Goal: Task Accomplishment & Management: Manage account settings

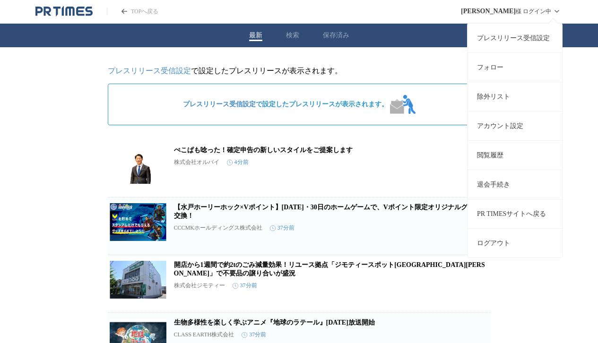
click at [499, 122] on link "アカウント設定" at bounding box center [515, 125] width 95 height 29
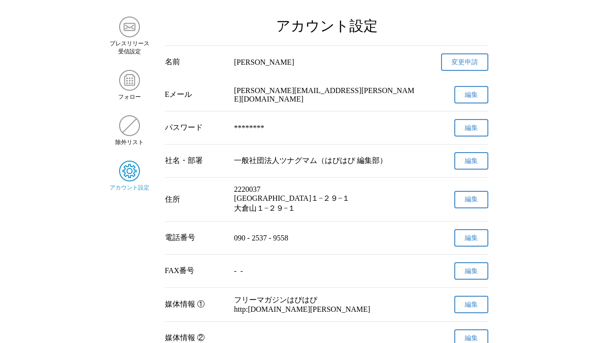
scroll to position [47, 0]
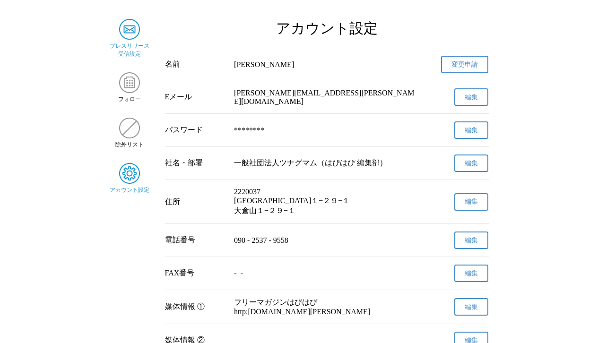
click at [132, 34] on img at bounding box center [129, 29] width 21 height 21
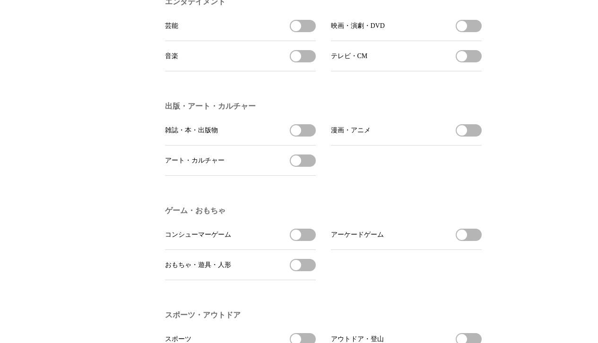
scroll to position [774, 0]
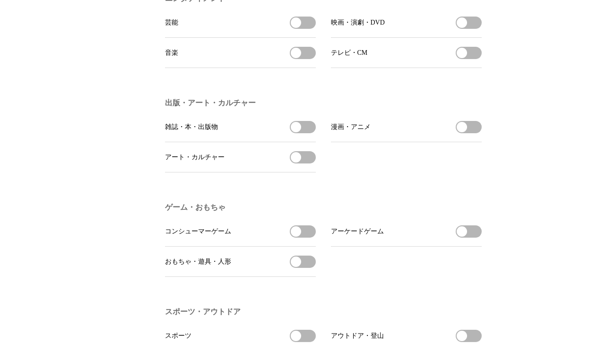
click at [298, 132] on span "button" at bounding box center [296, 127] width 10 height 10
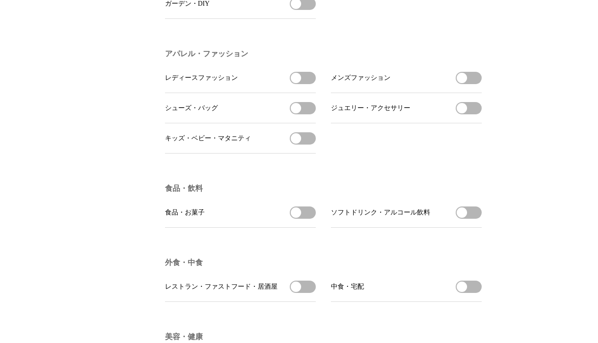
scroll to position [1286, 0]
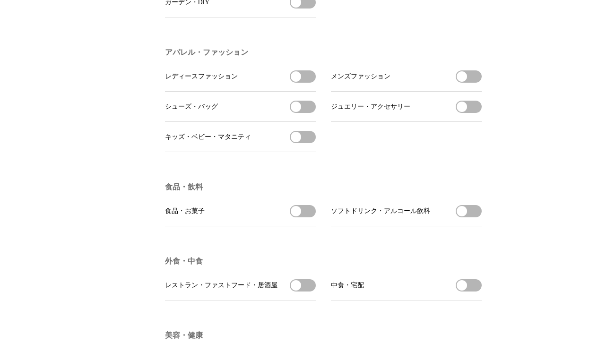
click at [306, 143] on button "キッズ・ベビー・マタニティを受信する" at bounding box center [303, 137] width 26 height 12
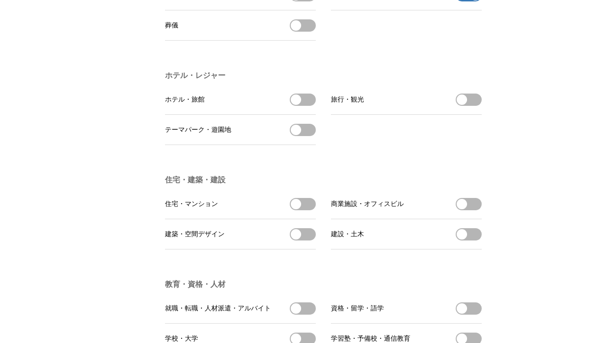
scroll to position [1891, 0]
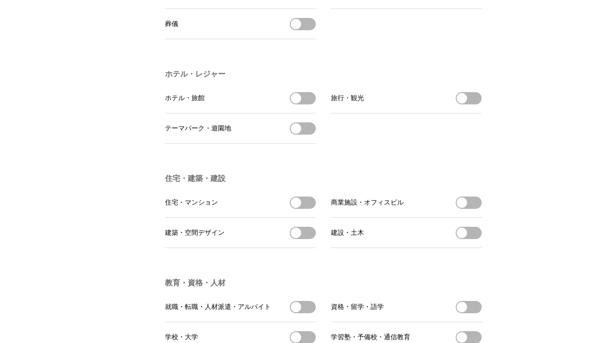
click at [303, 135] on button "テーマパーク・遊園地を受信する" at bounding box center [303, 128] width 26 height 12
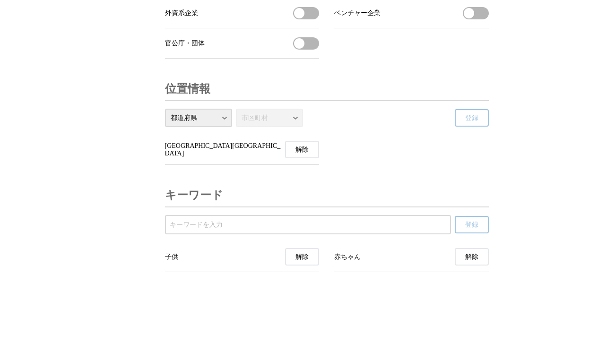
scroll to position [3283, 0]
click at [223, 221] on input "受信するキーワードを登録する" at bounding box center [308, 225] width 277 height 10
type input "横浜市"
click at [473, 226] on span "登録" at bounding box center [471, 225] width 13 height 9
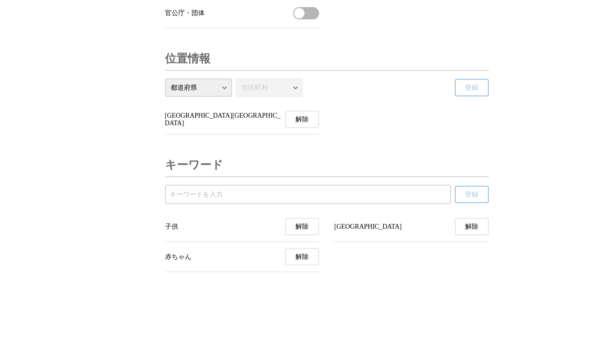
click at [193, 200] on input "受信するキーワードを登録する" at bounding box center [308, 195] width 277 height 10
type input "川崎市"
click at [468, 199] on span "登録" at bounding box center [471, 195] width 13 height 9
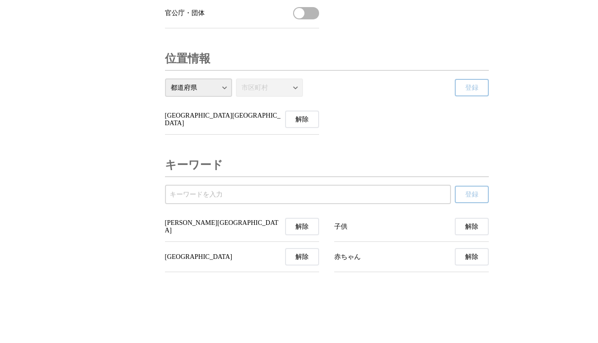
click at [240, 200] on input "受信するキーワードを登録する" at bounding box center [308, 195] width 277 height 10
type input "親子"
click at [477, 199] on span "登録" at bounding box center [471, 195] width 13 height 9
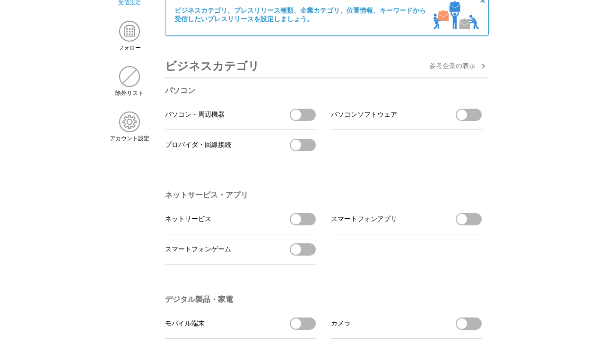
scroll to position [0, 0]
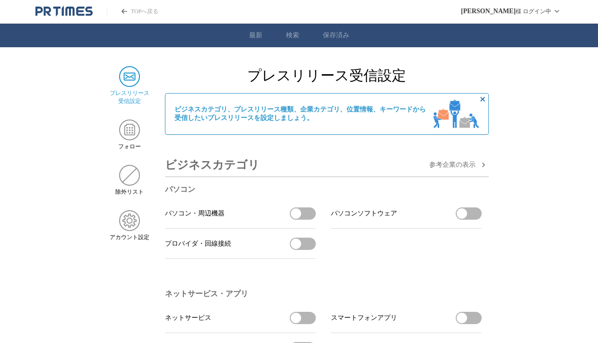
click at [149, 14] on link "TOPへ戻る" at bounding box center [133, 12] width 52 height 8
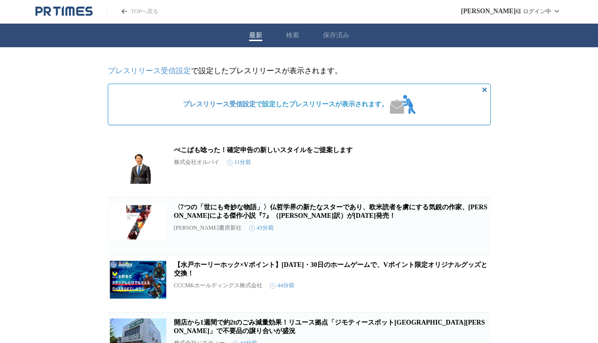
click at [291, 35] on button "検索" at bounding box center [292, 35] width 13 height 9
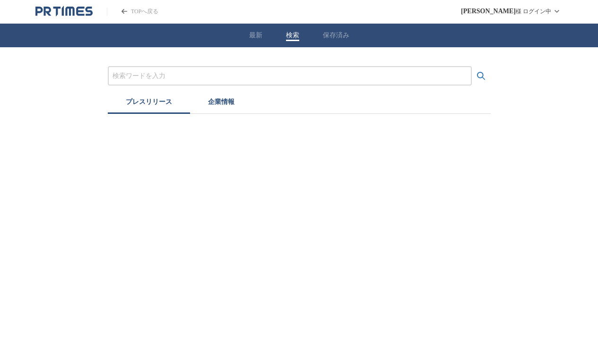
click at [198, 73] on input "プレスリリースおよび企業を検索する" at bounding box center [290, 76] width 355 height 10
type input "横浜市　親子イベント"
click at [472, 67] on button "検索する" at bounding box center [481, 76] width 19 height 19
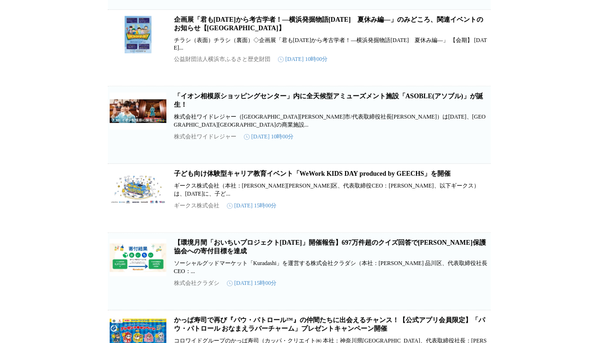
scroll to position [2242, 0]
